Goal: Information Seeking & Learning: Learn about a topic

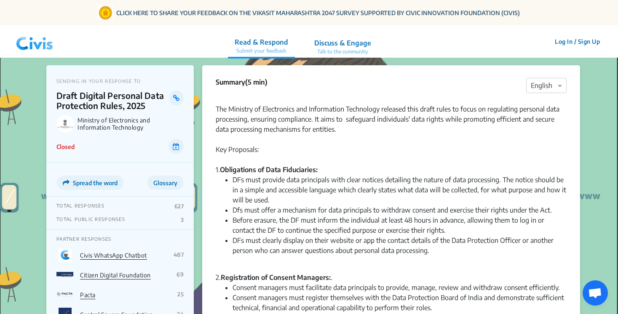
click at [45, 44] on img at bounding box center [35, 41] width 44 height 25
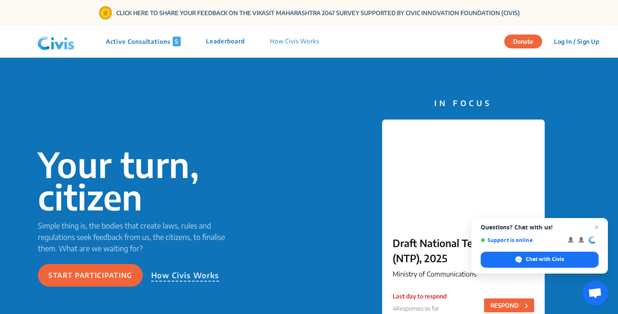
click at [166, 44] on p "Active Consultations 5" at bounding box center [143, 42] width 75 height 10
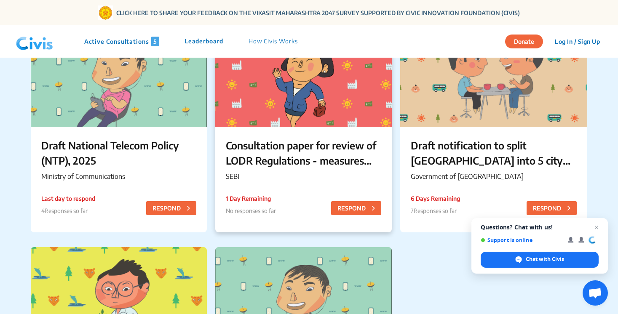
scroll to position [108, 0]
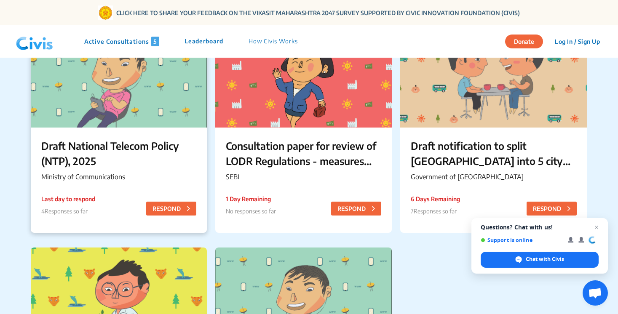
click at [108, 144] on p "Draft National Telecom Policy (NTP), 2025" at bounding box center [118, 153] width 155 height 30
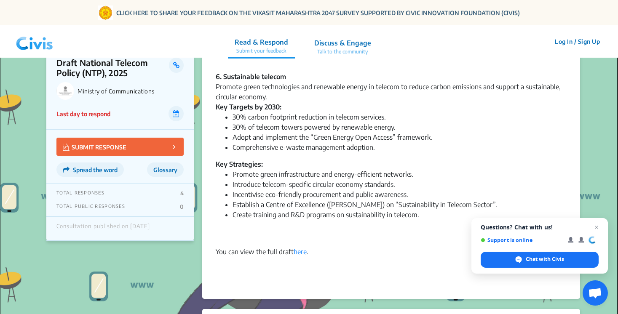
scroll to position [937, 0]
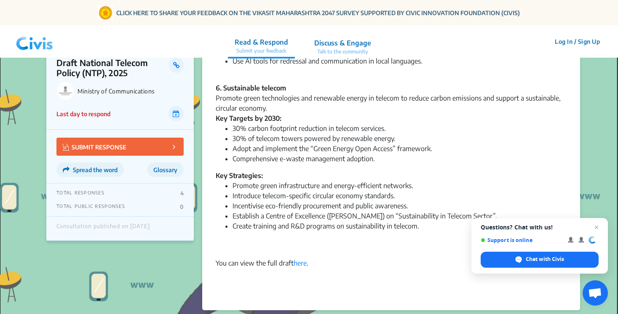
click at [350, 47] on p "Discuss & Engage" at bounding box center [342, 43] width 57 height 10
